Goal: Transaction & Acquisition: Purchase product/service

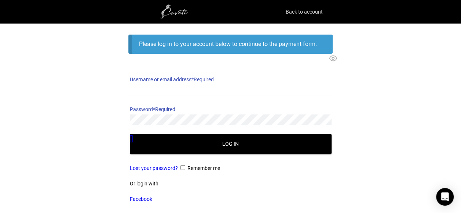
click at [312, 11] on link "Back to account" at bounding box center [304, 12] width 37 height 10
